Goal: Task Accomplishment & Management: Manage account settings

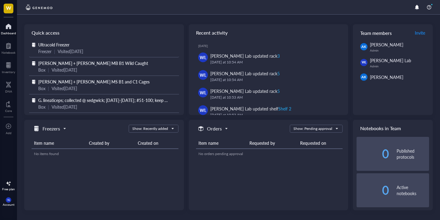
click at [67, 46] on span "Ultracold Freezer" at bounding box center [53, 45] width 31 height 6
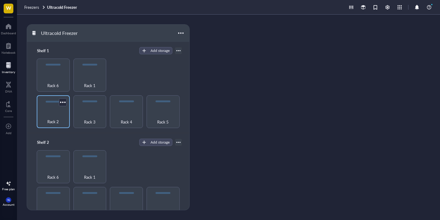
click at [51, 118] on span "Rack 2" at bounding box center [53, 121] width 12 height 7
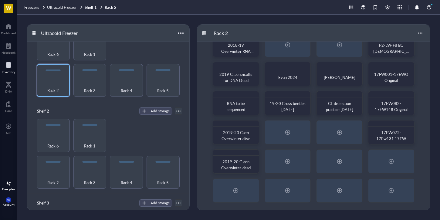
scroll to position [72, 0]
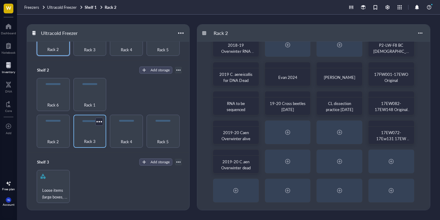
click at [84, 132] on div "Rack 3" at bounding box center [89, 137] width 27 height 13
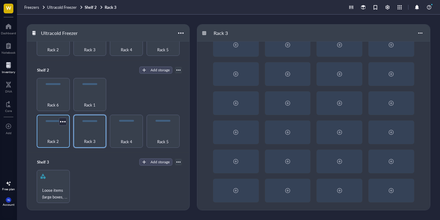
click at [52, 135] on div "Rack 2" at bounding box center [53, 137] width 27 height 13
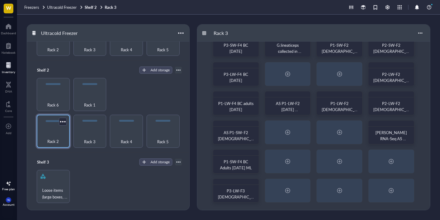
click at [53, 135] on div "Rack 2" at bounding box center [53, 137] width 27 height 13
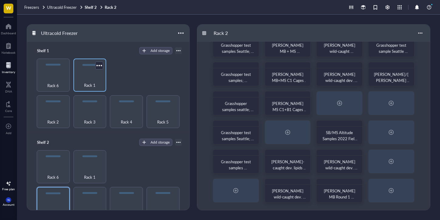
click at [93, 75] on div "Rack 1" at bounding box center [89, 81] width 27 height 13
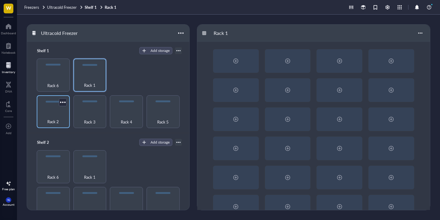
click at [62, 113] on div "Rack 2" at bounding box center [53, 118] width 27 height 13
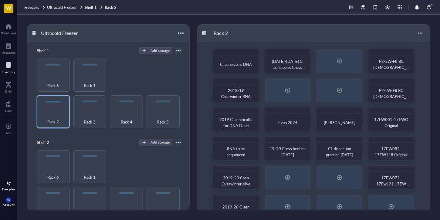
click at [143, 85] on div "Rack 2 Rack 3 Rack 4 Rack 5 Rack 6 Rack 1" at bounding box center [108, 93] width 148 height 69
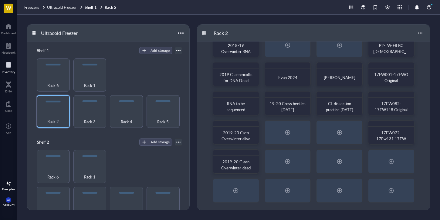
scroll to position [45, 0]
click at [394, 163] on div at bounding box center [391, 162] width 10 height 10
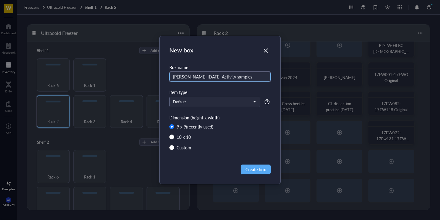
type input "[PERSON_NAME] [DATE] Activity samples"
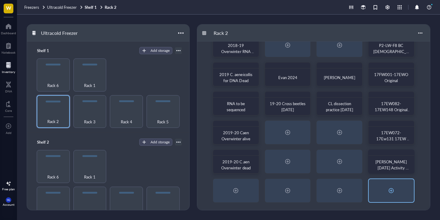
click at [386, 191] on div at bounding box center [391, 190] width 45 height 23
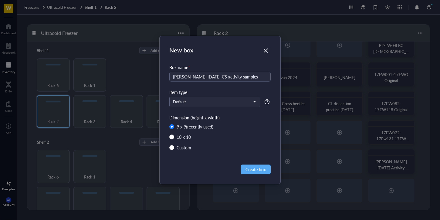
type input "[PERSON_NAME] [DATE] CS activity samples"
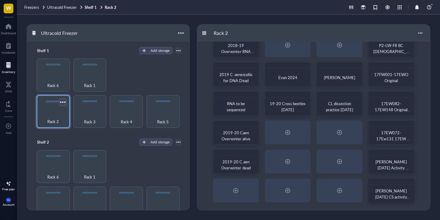
click at [61, 98] on div at bounding box center [62, 102] width 9 height 9
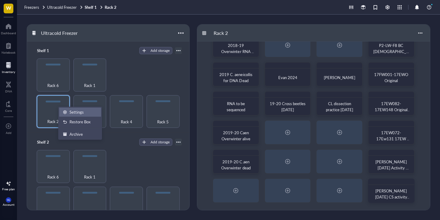
click at [77, 110] on div "Settings" at bounding box center [76, 112] width 14 height 5
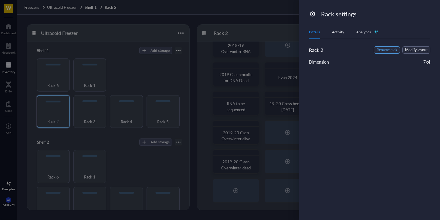
click at [395, 50] on span "Rename rack" at bounding box center [386, 50] width 21 height 6
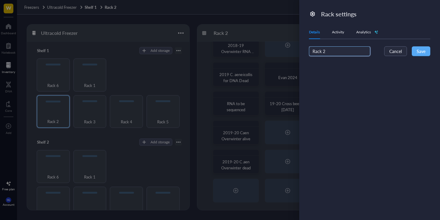
click at [334, 53] on input "Rack 2" at bounding box center [339, 51] width 61 height 10
type input "Rack 1."
click at [422, 50] on span "Save" at bounding box center [420, 51] width 9 height 7
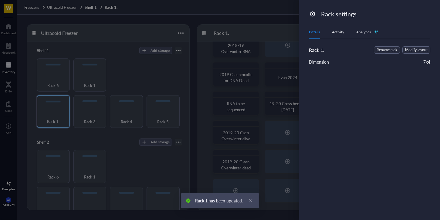
click at [209, 99] on div at bounding box center [220, 110] width 440 height 220
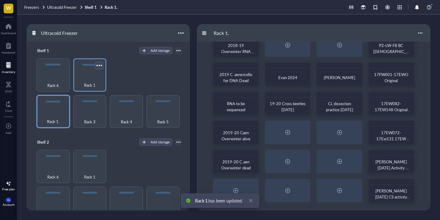
click at [100, 66] on div at bounding box center [99, 65] width 9 height 9
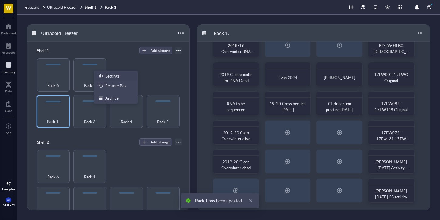
click at [110, 76] on div "Settings" at bounding box center [112, 75] width 14 height 5
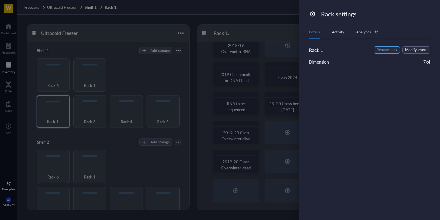
click at [389, 52] on span "Rename rack" at bounding box center [386, 50] width 21 height 6
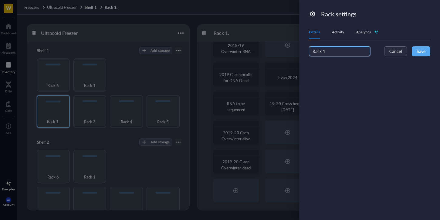
click at [331, 50] on input "Rack 1" at bounding box center [339, 51] width 61 height 10
type input "Rack 2"
click at [422, 54] on span "Save" at bounding box center [420, 51] width 9 height 7
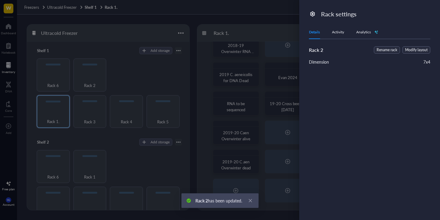
click at [131, 79] on div at bounding box center [220, 110] width 440 height 220
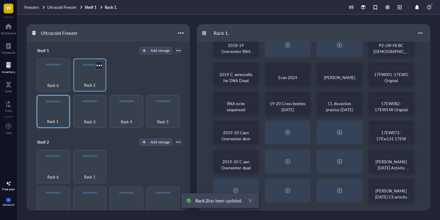
click at [91, 80] on div "Rack 2" at bounding box center [89, 81] width 27 height 13
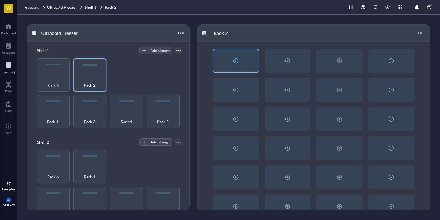
click at [243, 57] on div at bounding box center [235, 60] width 45 height 23
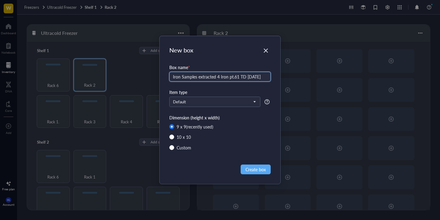
type input "Iron Samples extracted 4 Iron pt.61 TD [DATE]"
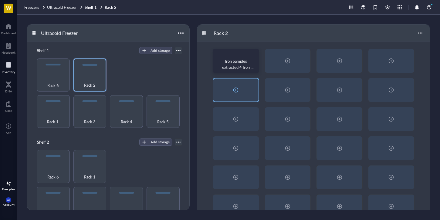
click at [243, 85] on div at bounding box center [235, 90] width 45 height 23
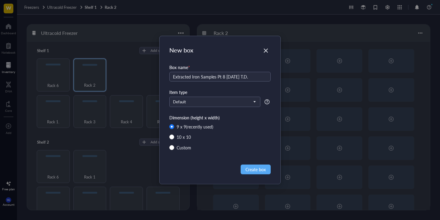
type input "Extracted Iron Samples Pt 8 [DATE] T.D."
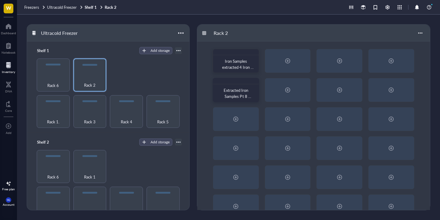
click at [57, 35] on div "Ultracold Freezer" at bounding box center [59, 33] width 42 height 10
click at [135, 31] on div "Ultracold Freezer" at bounding box center [108, 33] width 162 height 17
click at [75, 8] on span "Ultracold Freezer" at bounding box center [62, 7] width 30 height 6
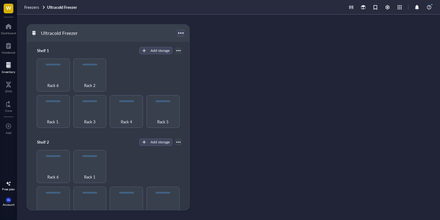
click at [181, 35] on div at bounding box center [180, 33] width 9 height 9
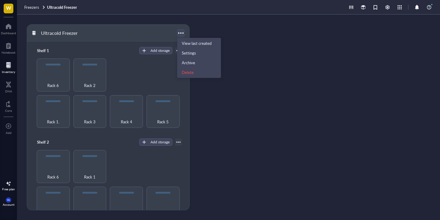
click at [181, 34] on div at bounding box center [180, 33] width 9 height 9
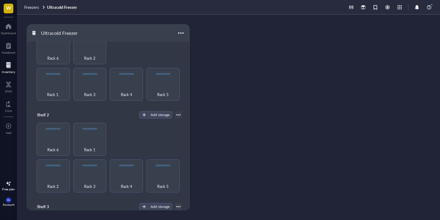
scroll to position [72, 0]
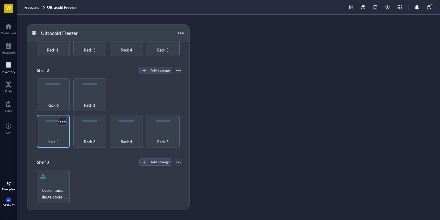
click at [60, 136] on div "Rack 2" at bounding box center [53, 138] width 27 height 13
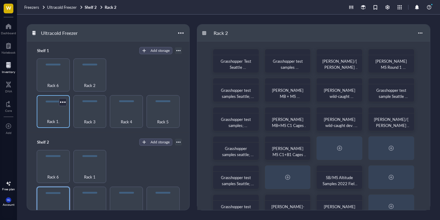
click at [67, 111] on div "Rack 1." at bounding box center [53, 111] width 33 height 33
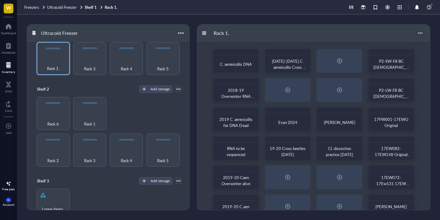
scroll to position [72, 0]
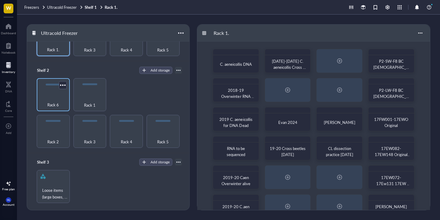
click at [65, 98] on div "Rack 6" at bounding box center [53, 101] width 27 height 13
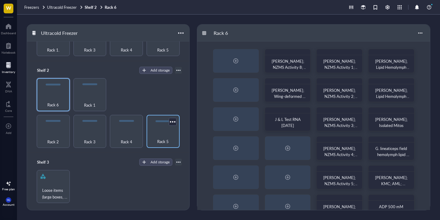
click at [154, 134] on div "Rack 5" at bounding box center [163, 138] width 27 height 13
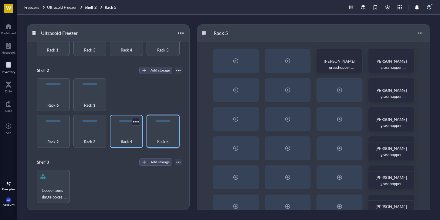
click at [134, 133] on div "Rack 4" at bounding box center [126, 138] width 27 height 13
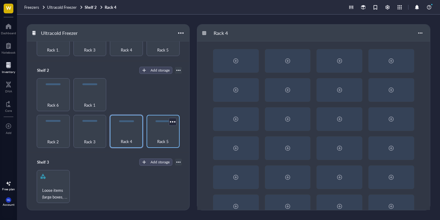
click at [169, 132] on div "Rack 5" at bounding box center [163, 138] width 27 height 13
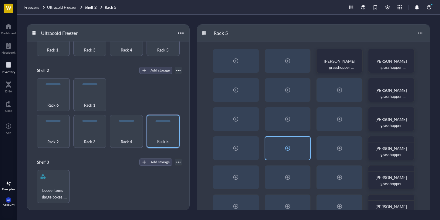
scroll to position [45, 0]
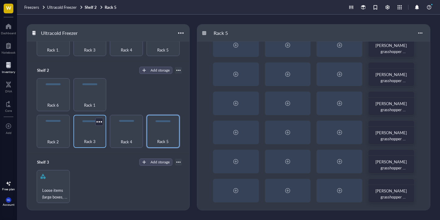
click at [103, 135] on div "Rack 3" at bounding box center [89, 131] width 33 height 33
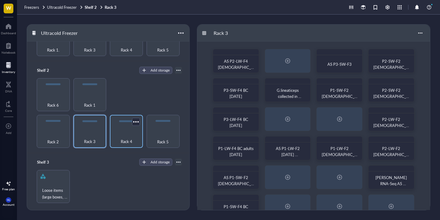
click at [130, 139] on span "Rack 4" at bounding box center [127, 141] width 12 height 7
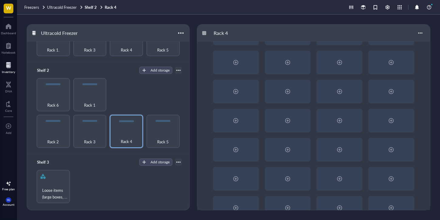
scroll to position [45, 0]
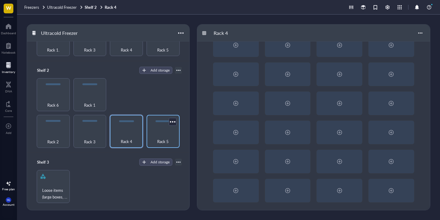
click at [173, 137] on div "Rack 5" at bounding box center [163, 138] width 27 height 13
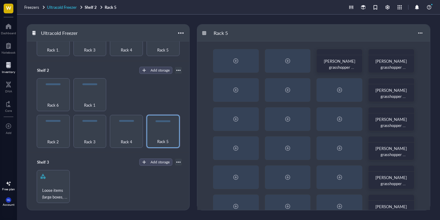
click at [53, 9] on span "Ultracold Freezer" at bounding box center [62, 7] width 30 height 6
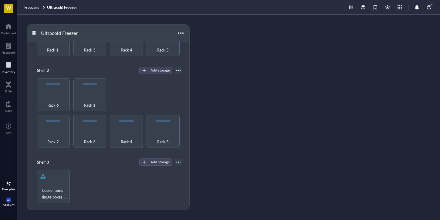
click at [53, 9] on link "Ultracold Freezer" at bounding box center [62, 7] width 31 height 5
click at [17, 10] on div "Freezers Ultracold Freezer" at bounding box center [228, 7] width 423 height 15
click at [29, 8] on span "Freezers" at bounding box center [31, 7] width 15 height 6
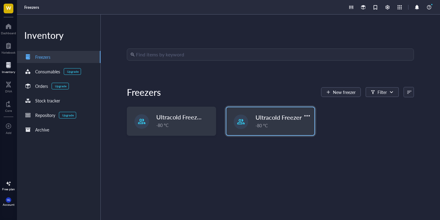
click at [249, 123] on div "Ultracold Freezer -80 °C" at bounding box center [270, 121] width 88 height 28
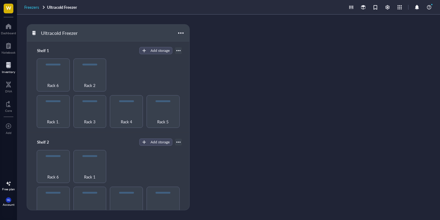
click at [33, 8] on span "Freezers" at bounding box center [31, 7] width 15 height 6
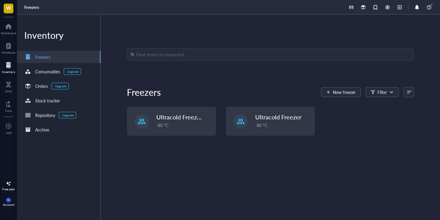
click at [153, 105] on div "Find items by keyword Freezers New freezer Filter Ultracold Freezer Fall 2025 -…" at bounding box center [270, 118] width 287 height 138
click at [168, 117] on span "Ultracold Freezer Fall 2025" at bounding box center [193, 117] width 73 height 8
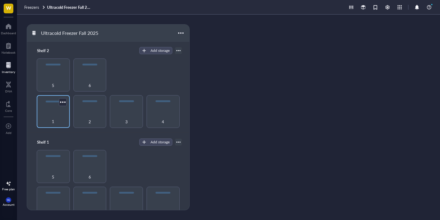
click at [54, 114] on div "1" at bounding box center [53, 118] width 27 height 13
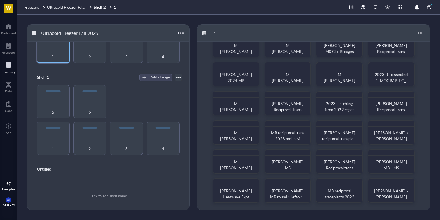
scroll to position [72, 0]
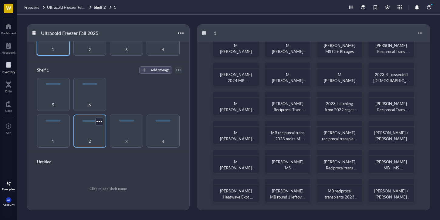
click at [92, 135] on div "2" at bounding box center [89, 137] width 27 height 13
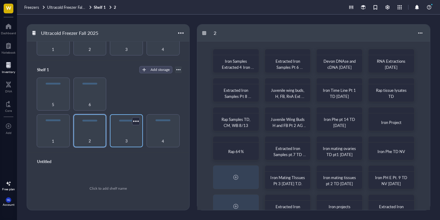
click at [123, 137] on div "3" at bounding box center [126, 137] width 27 height 13
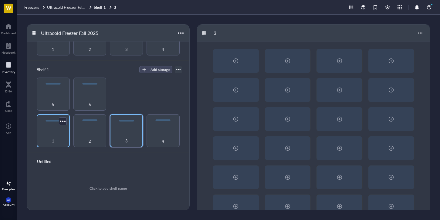
click at [65, 135] on div "1" at bounding box center [53, 137] width 27 height 13
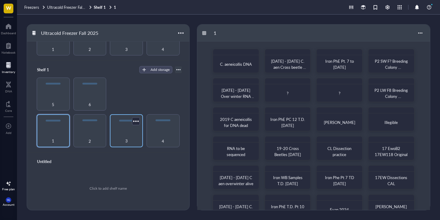
click at [137, 139] on div "3" at bounding box center [126, 137] width 27 height 13
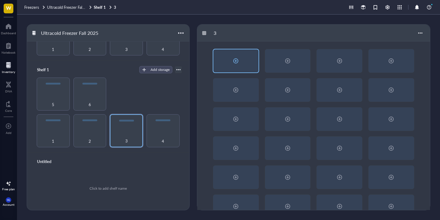
click at [237, 64] on div at bounding box center [236, 61] width 10 height 10
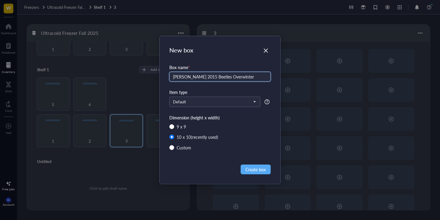
type input "[PERSON_NAME] 2015 Beetles Overwinter"
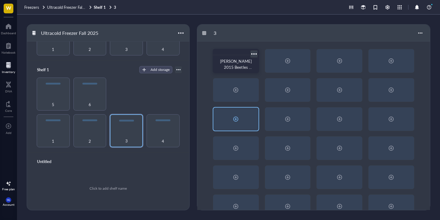
click at [231, 114] on div at bounding box center [235, 119] width 45 height 23
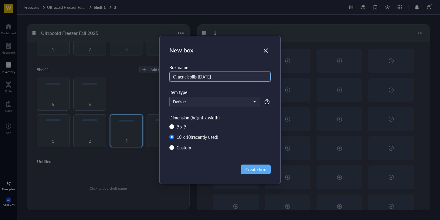
type input "C. aencicollis [DATE]"
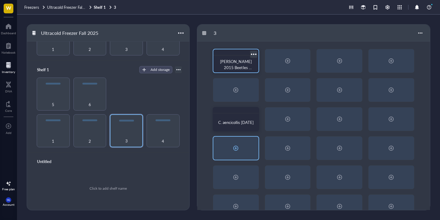
click at [234, 145] on div at bounding box center [236, 148] width 10 height 10
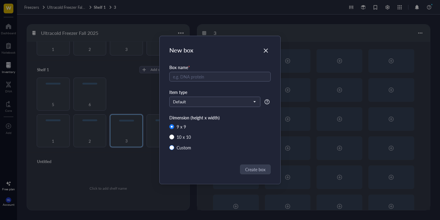
radio input "false"
radio input "true"
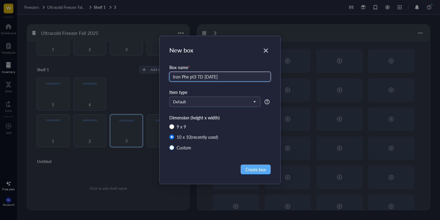
type input "Iron Phe pt3 TD [DATE]"
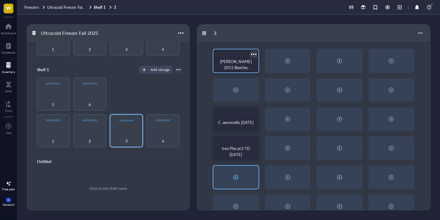
click at [231, 175] on div at bounding box center [236, 178] width 10 height 10
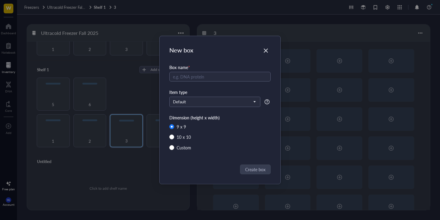
radio input "false"
radio input "true"
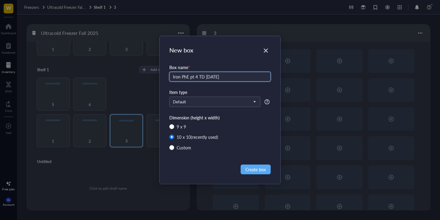
type input "Iron PhE pt 4 TD [DATE]"
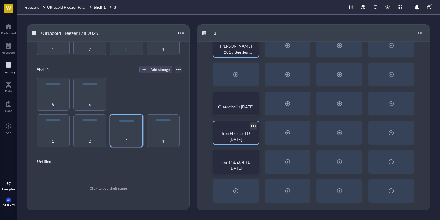
scroll to position [16, 0]
click at [239, 177] on div "[PERSON_NAME] 2015 Beetles Overwinter C. aencicollis [DATE] Iron Phe pt3 TD [DA…" at bounding box center [313, 118] width 233 height 184
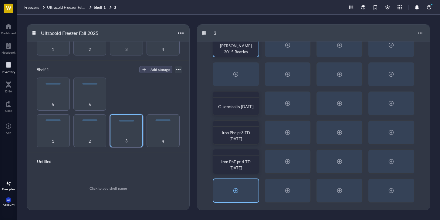
click at [237, 187] on div at bounding box center [236, 191] width 10 height 10
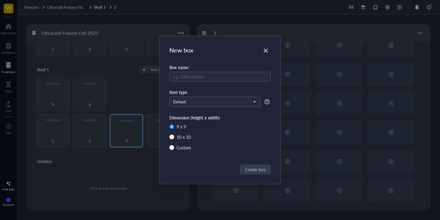
radio input "false"
radio input "true"
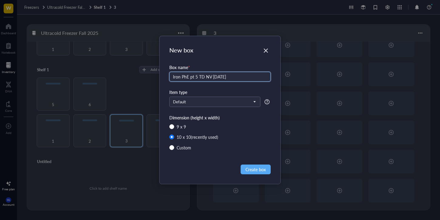
type input "Iron PhE pt 5 TD NV [DATE]"
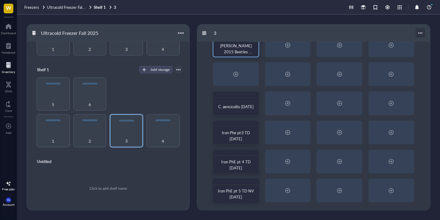
click at [417, 36] on div at bounding box center [420, 33] width 10 height 10
click at [419, 32] on div at bounding box center [420, 33] width 10 height 10
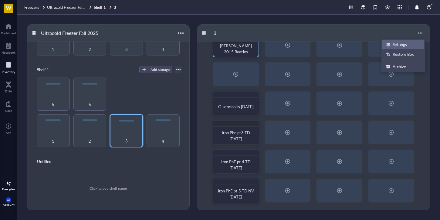
click at [402, 42] on div "Settings" at bounding box center [400, 44] width 14 height 5
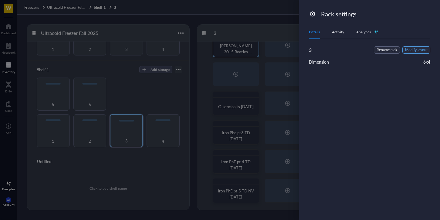
click at [410, 49] on span "Modify layout" at bounding box center [416, 50] width 22 height 6
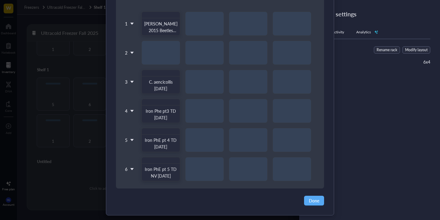
scroll to position [73, 0]
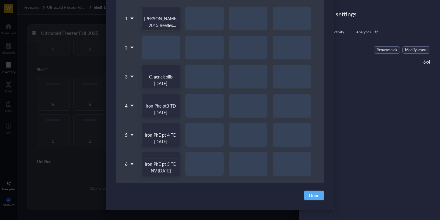
click at [130, 165] on icon at bounding box center [132, 164] width 4 height 4
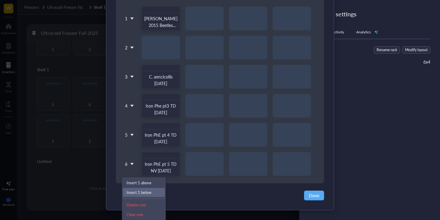
click at [136, 190] on div "Insert 1 below" at bounding box center [143, 192] width 35 height 5
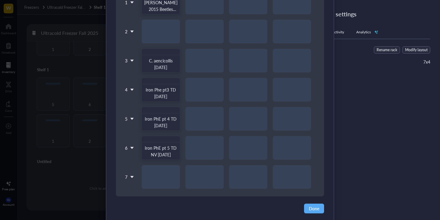
scroll to position [103, 0]
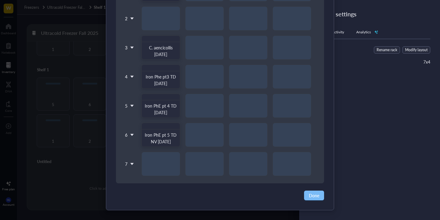
click at [310, 195] on span "Done" at bounding box center [314, 195] width 10 height 7
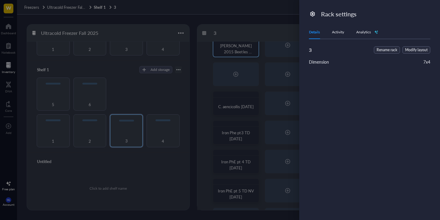
click at [275, 29] on div at bounding box center [220, 110] width 440 height 220
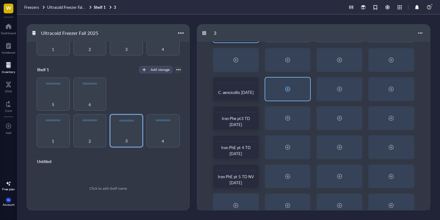
scroll to position [45, 0]
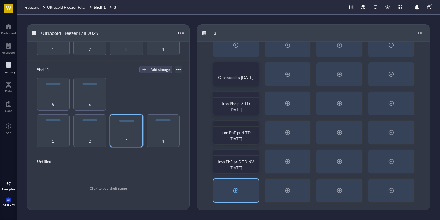
click at [237, 182] on div at bounding box center [235, 190] width 45 height 23
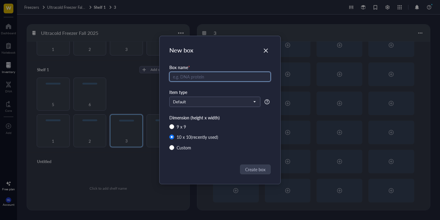
type input "T"
type input "Iron PhE pt 6 TD [DATE]'"
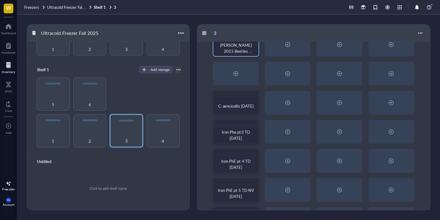
scroll to position [0, 0]
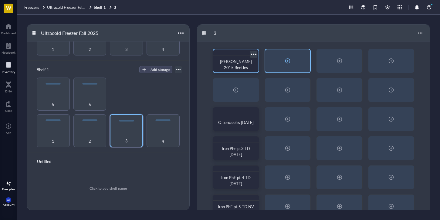
click at [285, 62] on div at bounding box center [288, 61] width 10 height 10
radio input "false"
radio input "true"
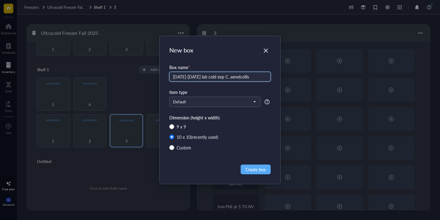
type input "[DATE]-[DATE] lab cold exp C. aeneicollis"
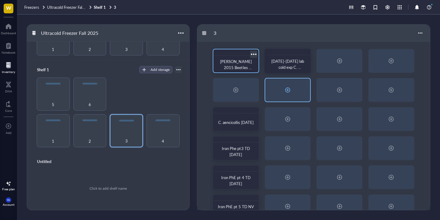
click at [287, 88] on div at bounding box center [288, 90] width 10 height 10
radio input "false"
radio input "true"
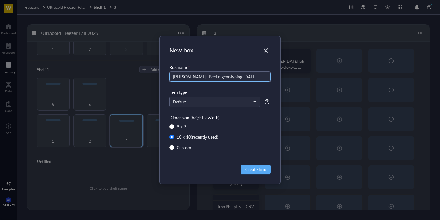
type input "[PERSON_NAME]; Beetle genotyping [DATE]"
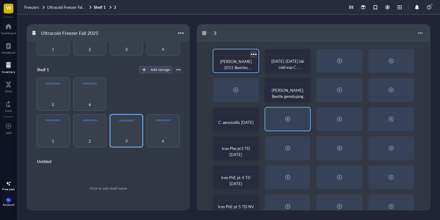
click at [286, 119] on div at bounding box center [288, 119] width 10 height 10
radio input "false"
radio input "true"
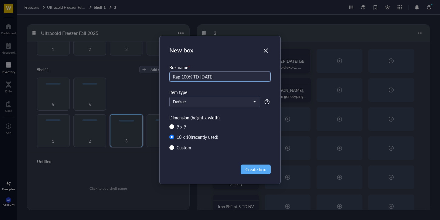
type input "Rap 100% TD [DATE]"
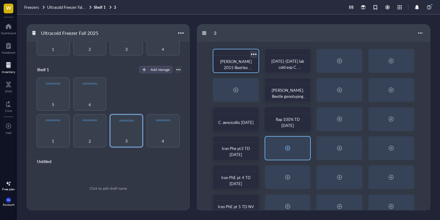
click at [306, 151] on div at bounding box center [287, 148] width 45 height 23
radio input "false"
radio input "true"
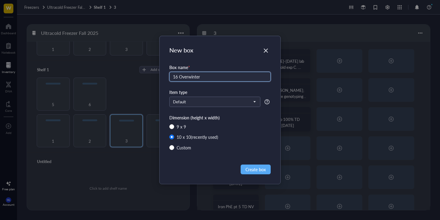
type input "16 Overwinter"
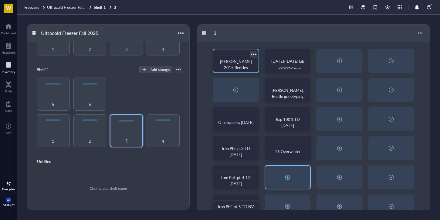
click at [298, 172] on div at bounding box center [287, 177] width 45 height 23
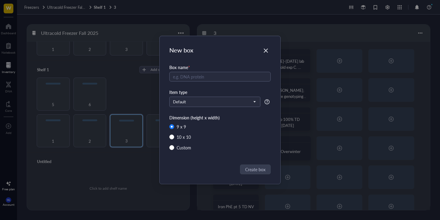
radio input "false"
radio input "true"
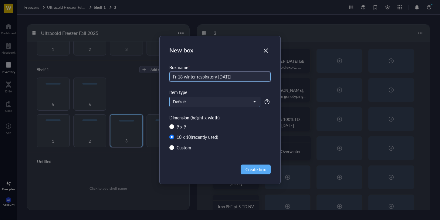
type input "Fr 18 winter respiratory [DATE]"
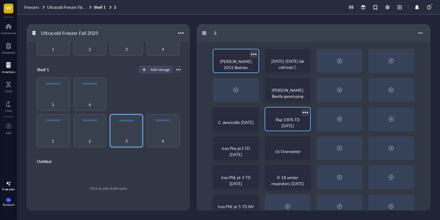
scroll to position [45, 0]
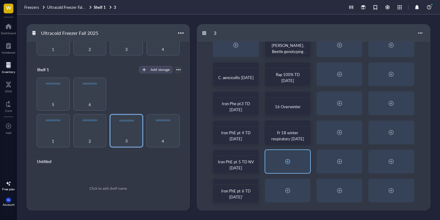
click at [275, 164] on div at bounding box center [287, 161] width 45 height 23
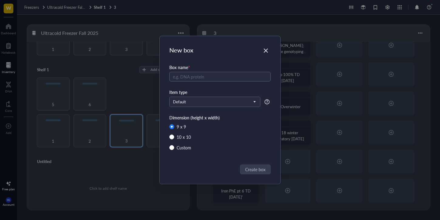
radio input "false"
radio input "true"
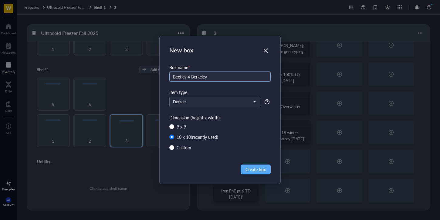
type input "Beetles 4 Berkeley'"
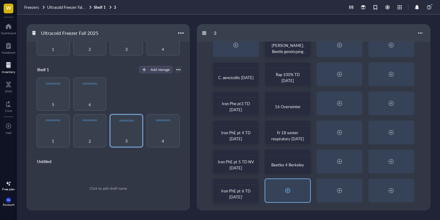
click at [301, 193] on div at bounding box center [287, 190] width 45 height 23
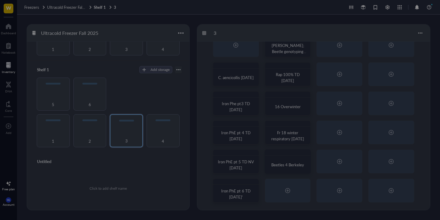
radio input "false"
radio input "true"
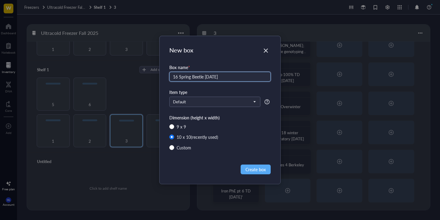
type input "16 Spring Beetle [DATE]"
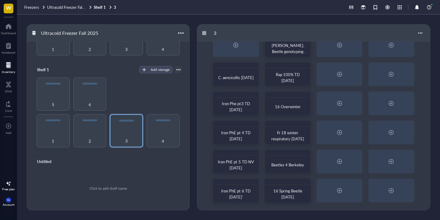
scroll to position [0, 0]
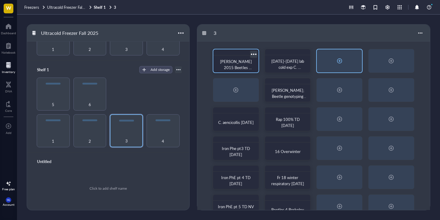
click at [337, 61] on div at bounding box center [340, 61] width 10 height 10
click at [337, 61] on body "W Dashboard Notebook Inventory DNA Core To pick up a draggable item, press the …" at bounding box center [220, 110] width 440 height 220
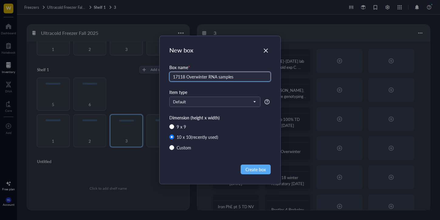
type input "17118 Overwinter RNA samples"
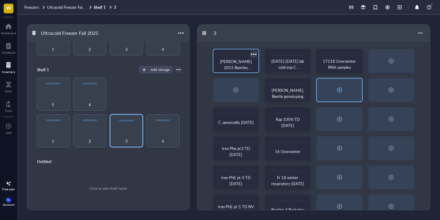
drag, startPoint x: 338, startPoint y: 73, endPoint x: 340, endPoint y: 86, distance: 13.2
click at [338, 75] on div "[PERSON_NAME] 2015 Beetles Overwinter [DATE]-[DATE] lab cold exp C. aeneicollis…" at bounding box center [313, 149] width 233 height 214
click at [339, 87] on div at bounding box center [340, 90] width 10 height 10
radio input "false"
radio input "true"
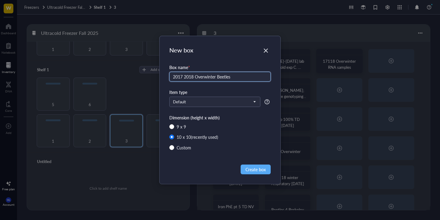
type input "2017 2018 Overwinter Beetles"
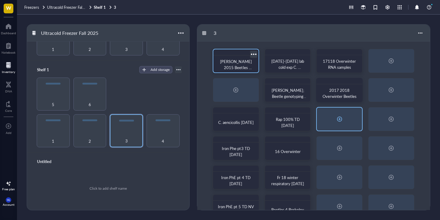
click at [335, 125] on div at bounding box center [339, 119] width 45 height 23
radio input "false"
radio input "true"
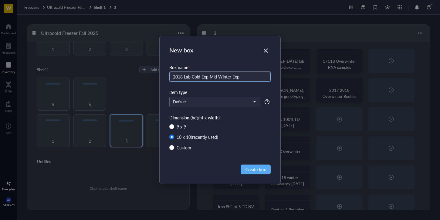
type input "2018 Lab Cold Exp Mid Winter Exp"
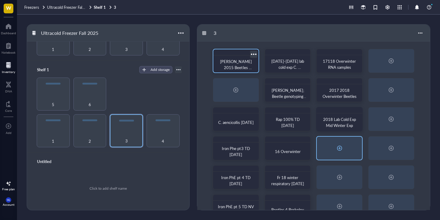
click at [335, 143] on div at bounding box center [340, 148] width 10 height 10
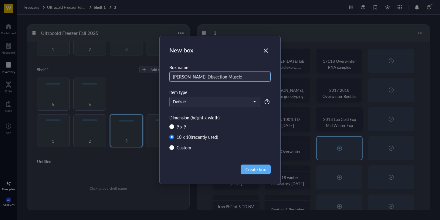
type input "[PERSON_NAME] Dissection Muscle"
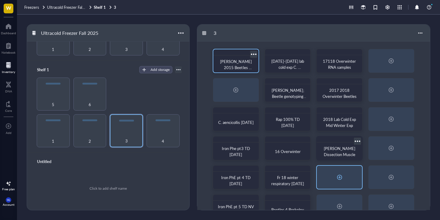
click at [334, 174] on div at bounding box center [339, 177] width 45 height 23
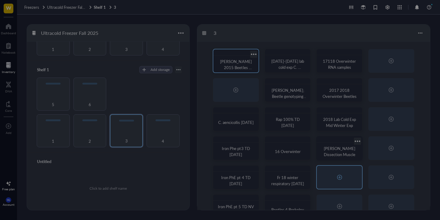
radio input "false"
radio input "true"
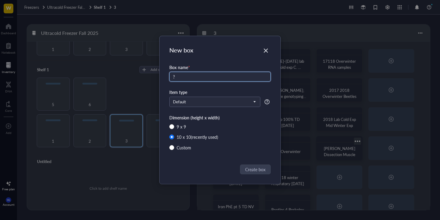
type input "?"
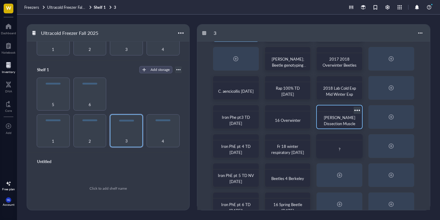
scroll to position [45, 0]
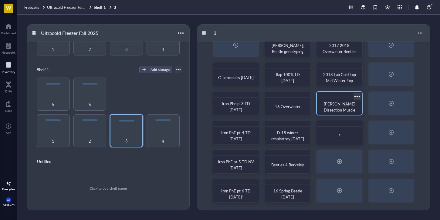
click at [362, 157] on div "[PERSON_NAME] 2015 Beetles Overwinter [DATE]-[DATE] lab cold exp C. aeneicollis…" at bounding box center [313, 104] width 233 height 214
click at [344, 163] on div at bounding box center [339, 161] width 45 height 23
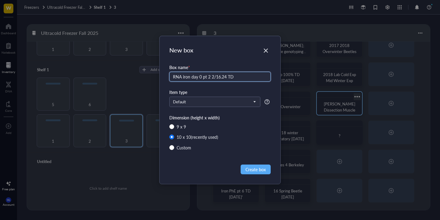
type input "RNA iron day 0 pt 2 2/16.24 TD"
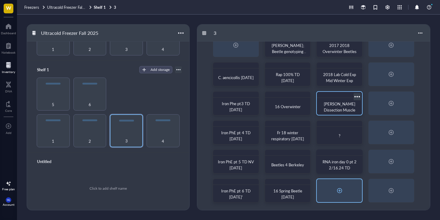
click at [344, 195] on div at bounding box center [340, 191] width 10 height 10
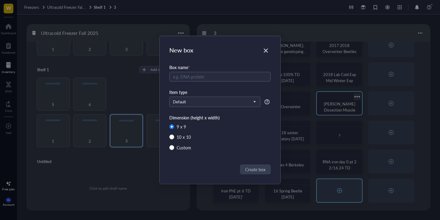
radio input "false"
radio input "true"
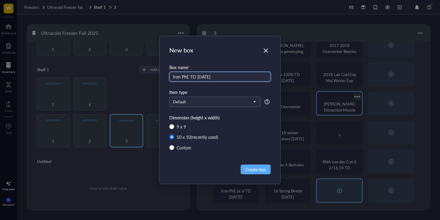
type input "Iron PhE TD [DATE]"
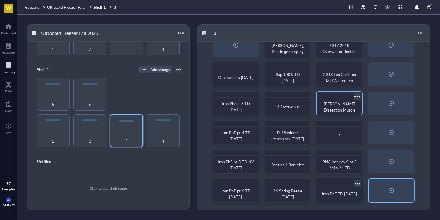
click at [395, 193] on div at bounding box center [391, 191] width 10 height 10
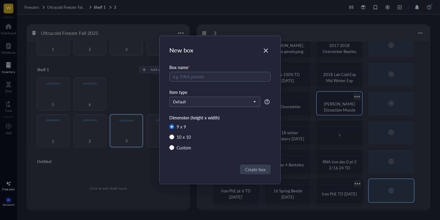
radio input "false"
radio input "true"
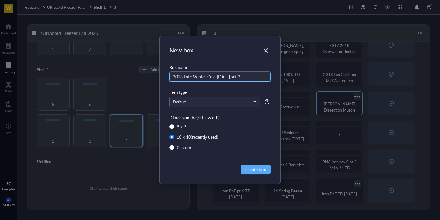
type input "2018 Late Winter Cold [DATE] set 2"
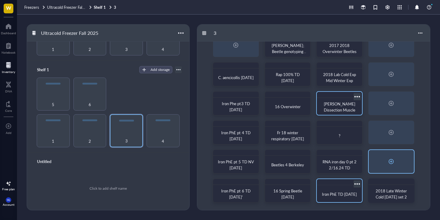
click at [389, 162] on div at bounding box center [391, 162] width 10 height 10
radio input "false"
radio input "true"
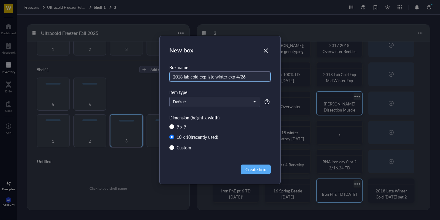
type input "2018 lab cold exp late winter exp 4/26"
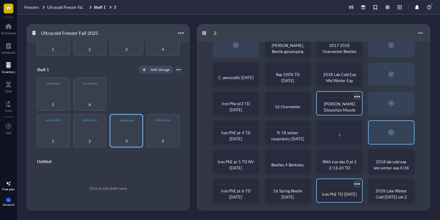
click at [401, 133] on div at bounding box center [391, 132] width 45 height 23
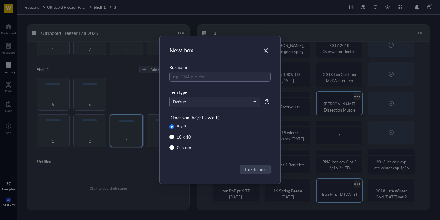
radio input "false"
radio input "true"
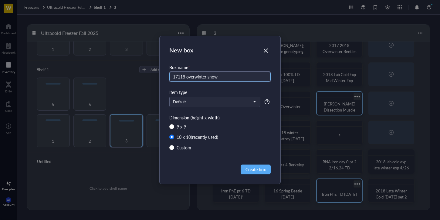
type input "17118 overwinter snow"
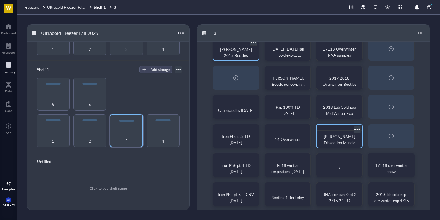
scroll to position [0, 0]
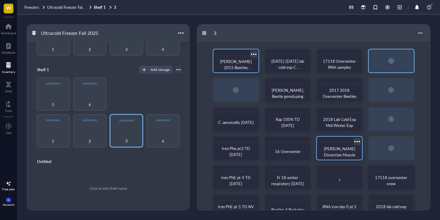
click at [399, 69] on div at bounding box center [391, 60] width 45 height 23
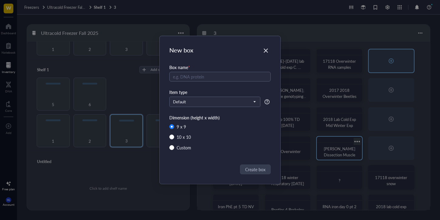
radio input "false"
radio input "true"
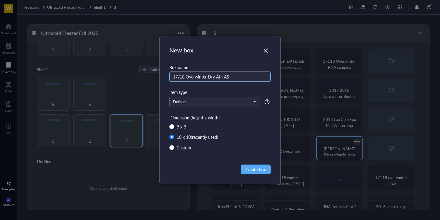
type input "17/18 Overwinter Dry Atn AS"
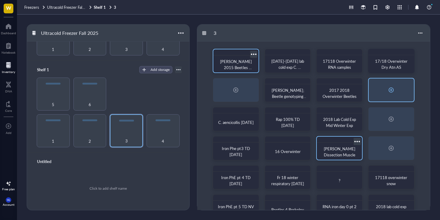
click at [409, 84] on div at bounding box center [391, 90] width 45 height 23
radio input "false"
radio input "true"
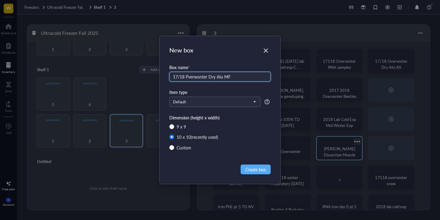
type input "17/18 Pverwonter Dry Ata MF"
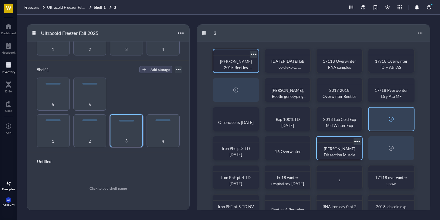
click at [399, 121] on div at bounding box center [391, 119] width 45 height 23
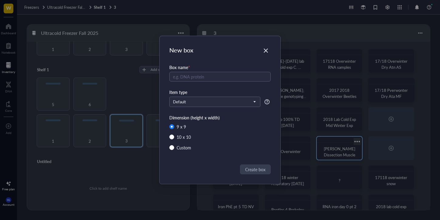
radio input "false"
radio input "true"
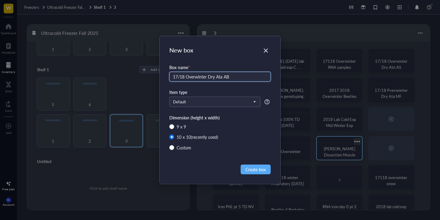
type input "17/18 Overwinter Dry Ata AB"
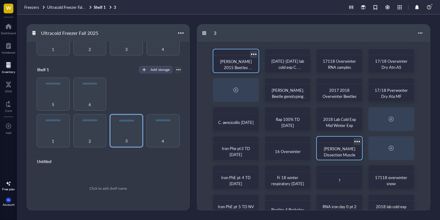
scroll to position [1, 0]
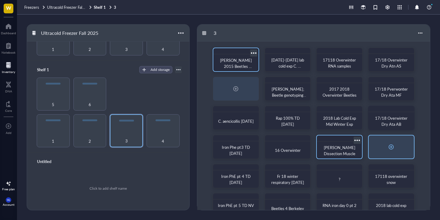
click at [384, 150] on div at bounding box center [391, 147] width 45 height 23
radio input "false"
radio input "true"
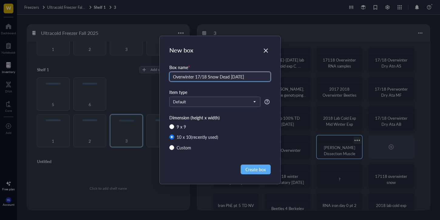
type input "Overwinter 17/18 Snow Dead [DATE]"
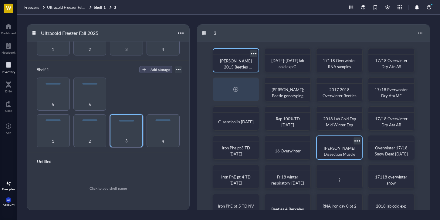
scroll to position [0, 0]
click at [162, 132] on div "4" at bounding box center [163, 137] width 27 height 13
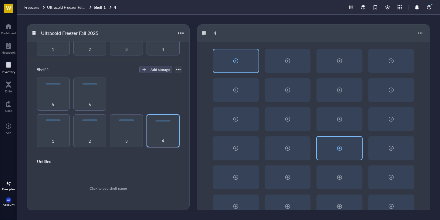
click at [238, 59] on div at bounding box center [236, 61] width 10 height 10
radio input "false"
radio input "true"
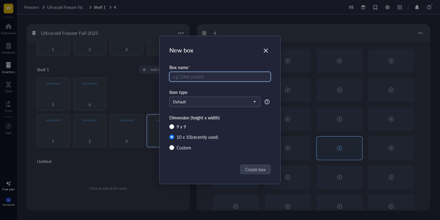
type input "I"
type input "URAP 2025 Tissues"
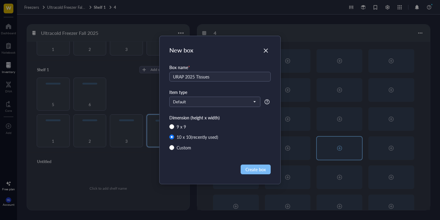
click at [258, 174] on button "Create box" at bounding box center [256, 170] width 30 height 10
